Goal: Information Seeking & Learning: Find contact information

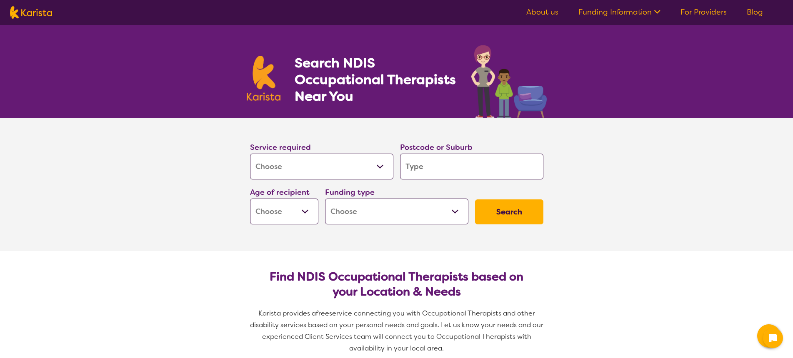
select select "[MEDICAL_DATA]"
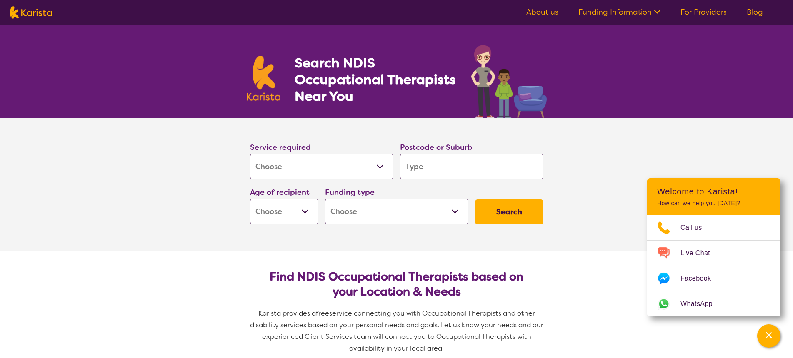
click at [250, 154] on select "Allied Health Assistant Assessment (ADHD or Autism) Behaviour support Counselli…" at bounding box center [321, 167] width 143 height 26
click at [380, 167] on select "Allied Health Assistant Assessment (ADHD or Autism) Behaviour support Counselli…" at bounding box center [321, 167] width 143 height 26
click at [250, 154] on select "Allied Health Assistant Assessment (ADHD or Autism) Behaviour support Counselli…" at bounding box center [321, 167] width 143 height 26
click at [301, 167] on select "Allied Health Assistant Assessment (ADHD or Autism) Behaviour support Counselli…" at bounding box center [321, 167] width 143 height 26
click at [483, 172] on input "search" at bounding box center [471, 167] width 143 height 26
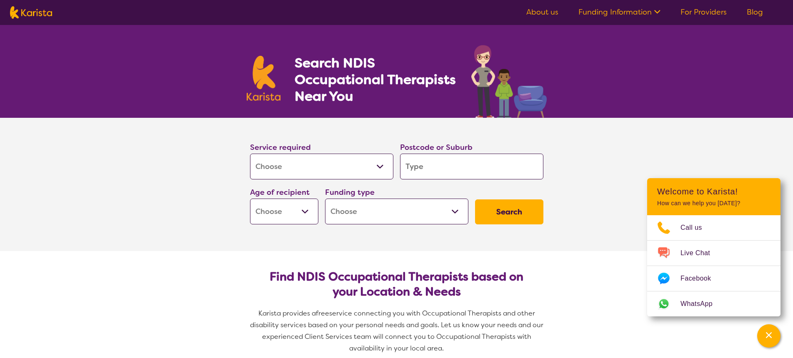
type input "4"
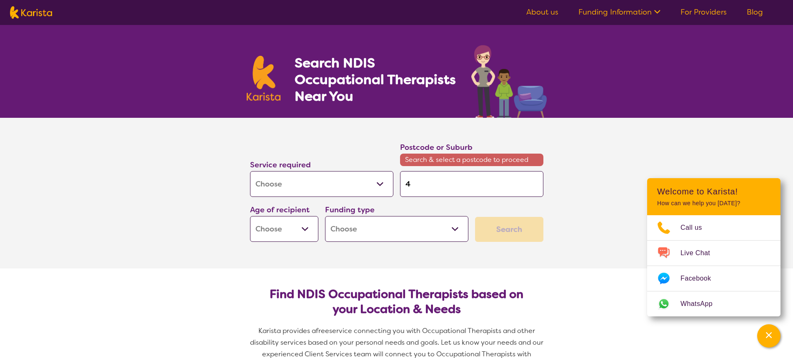
type input "41"
type input "411"
type input "4114"
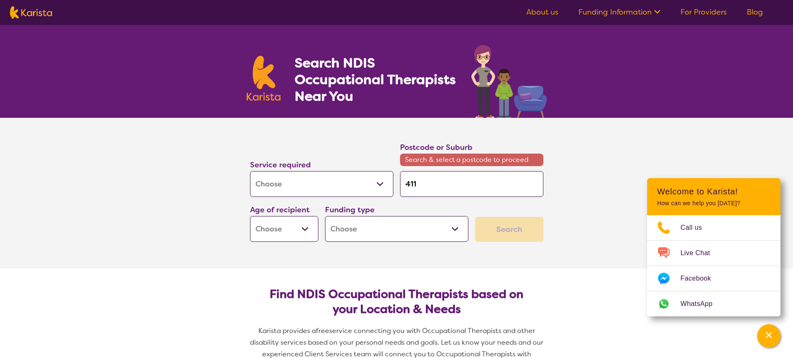
type input "4114"
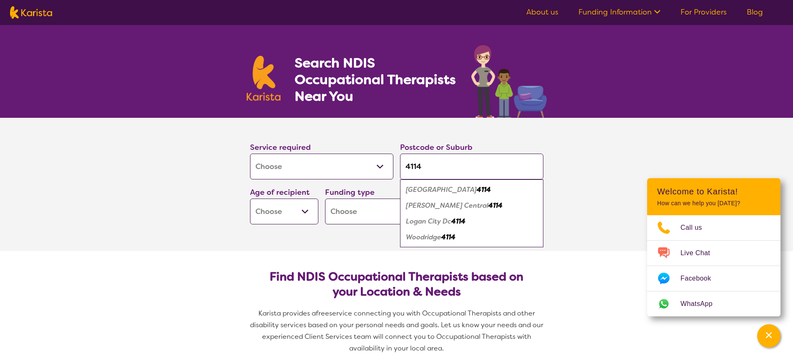
type input "4114"
click at [461, 221] on em "4114" at bounding box center [458, 221] width 14 height 9
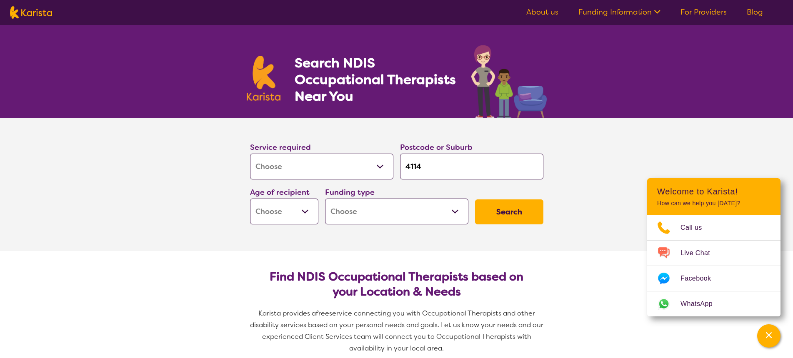
click at [250, 199] on select "Early Childhood - 0 to 9 Child - 10 to 11 Adolescent - 12 to 17 Adult - 18 to 6…" at bounding box center [284, 212] width 68 height 26
select select "EC"
click option "Early Childhood - 0 to 9" at bounding box center [0, 0] width 0 height 0
select select "EC"
click at [325, 199] on select "Home Care Package (HCP) National Disability Insurance Scheme (NDIS) I don't know" at bounding box center [396, 212] width 143 height 26
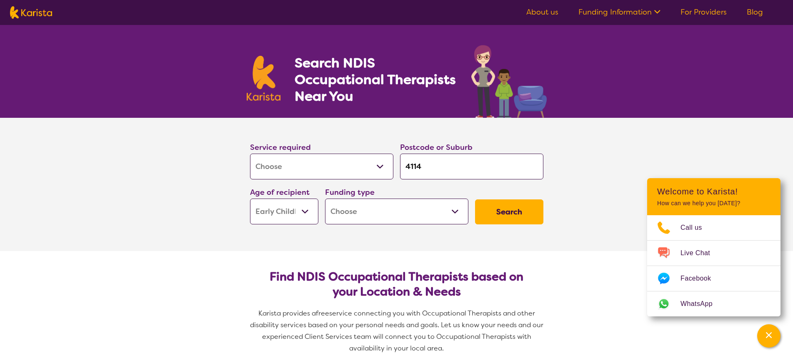
select select "NDIS"
click option "National Disability Insurance Scheme (NDIS)" at bounding box center [0, 0] width 0 height 0
select select "NDIS"
click at [507, 212] on button "Search" at bounding box center [509, 212] width 68 height 25
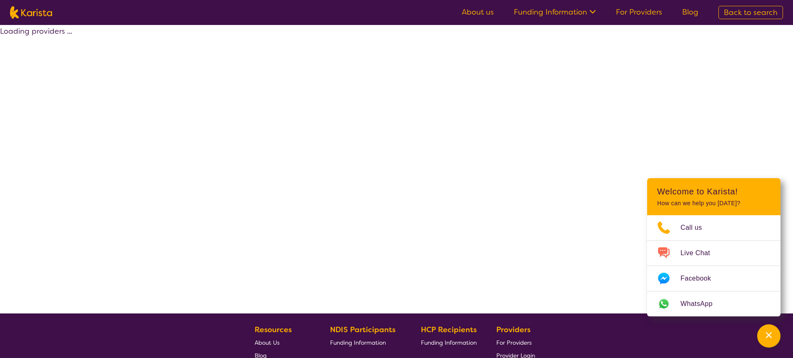
select select "by_score"
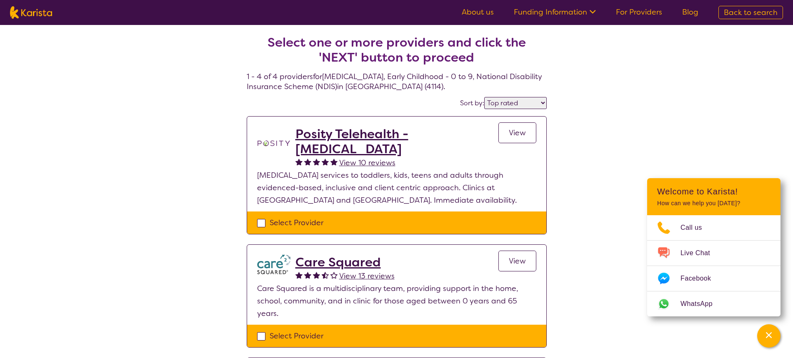
click at [519, 136] on span "View" at bounding box center [517, 133] width 17 height 10
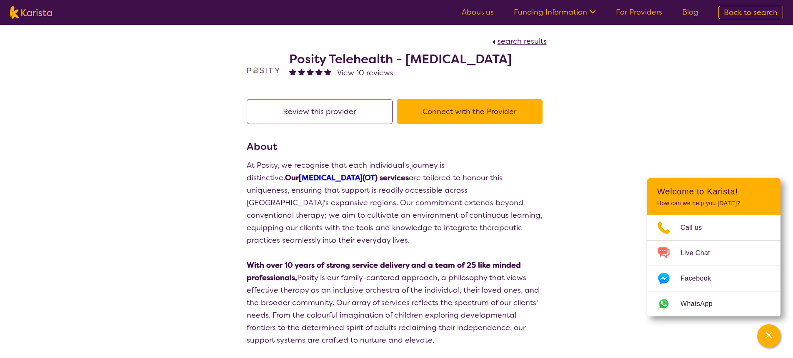
click at [489, 12] on link "About us" at bounding box center [478, 12] width 32 height 10
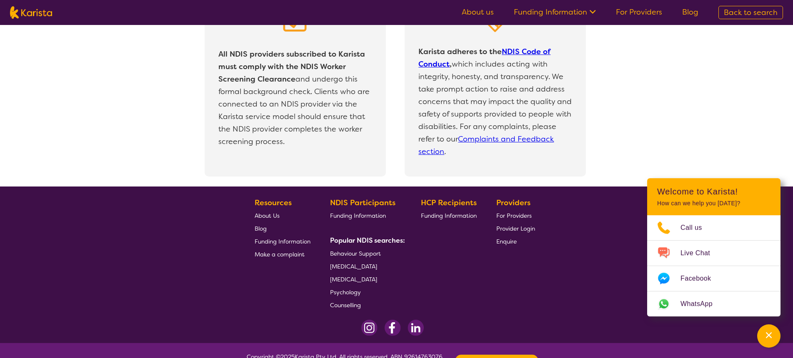
scroll to position [1777, 0]
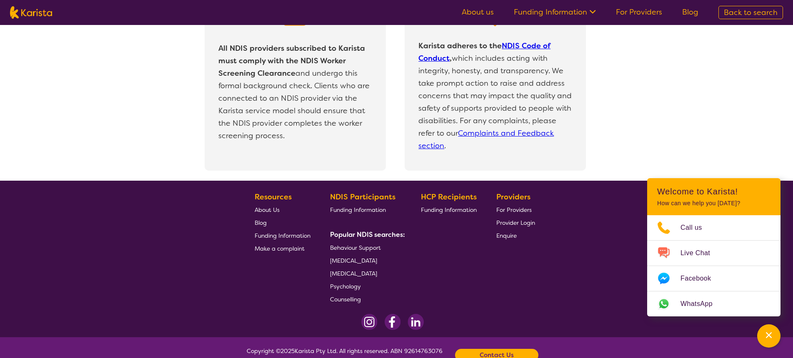
click at [272, 206] on span "About Us" at bounding box center [267, 209] width 25 height 7
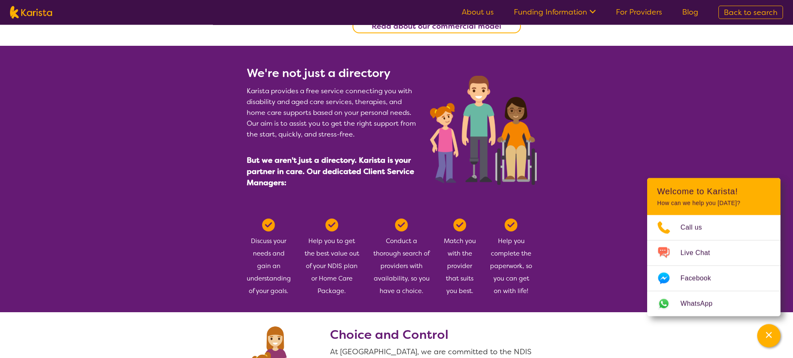
scroll to position [340, 0]
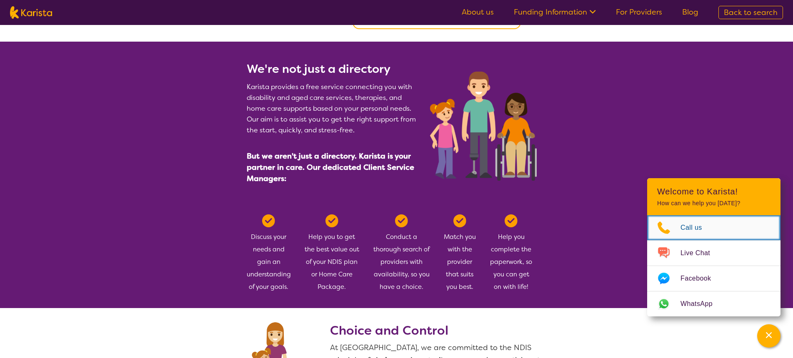
click at [701, 230] on span "Call us" at bounding box center [696, 228] width 32 height 12
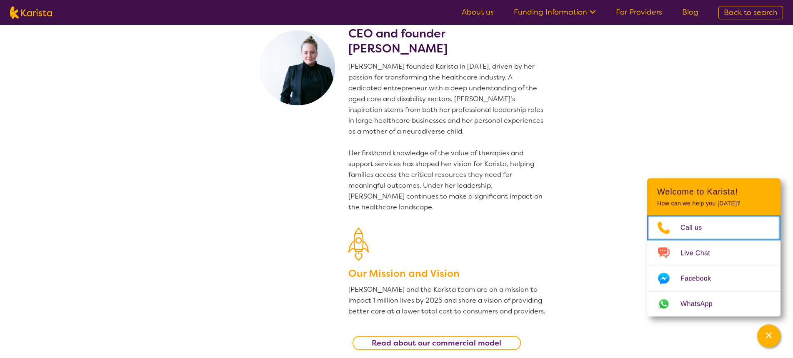
scroll to position [0, 0]
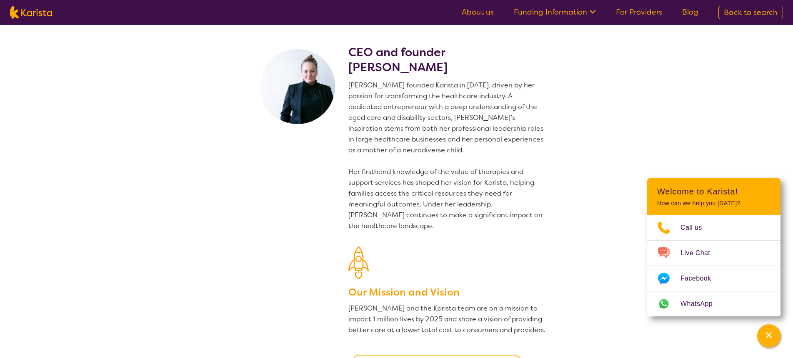
click at [29, 17] on img at bounding box center [31, 12] width 42 height 12
select select "[MEDICAL_DATA]"
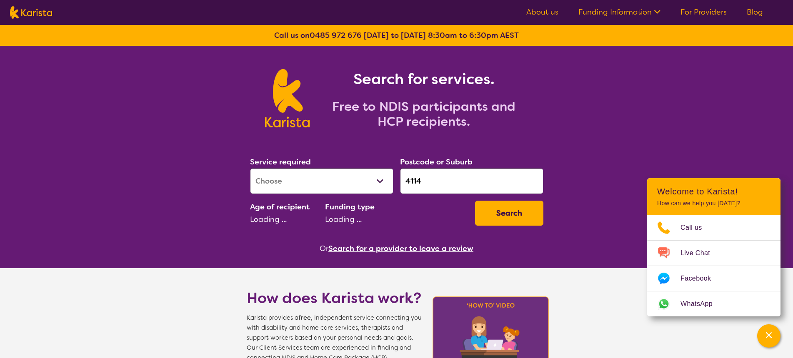
select select "EC"
select select "NDIS"
